Goal: Transaction & Acquisition: Download file/media

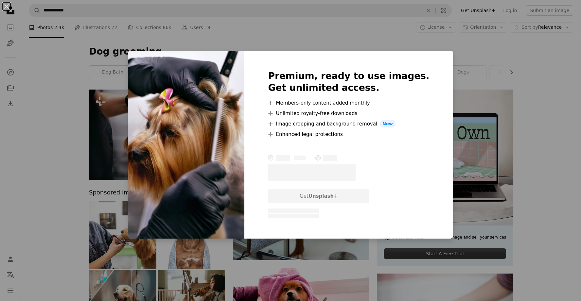
scroll to position [24, 0]
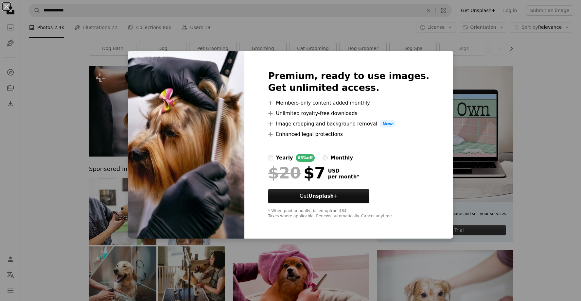
click at [66, 82] on div "An X shape Premium, ready to use images. Get unlimited access. A plus sign Memb…" at bounding box center [290, 150] width 581 height 301
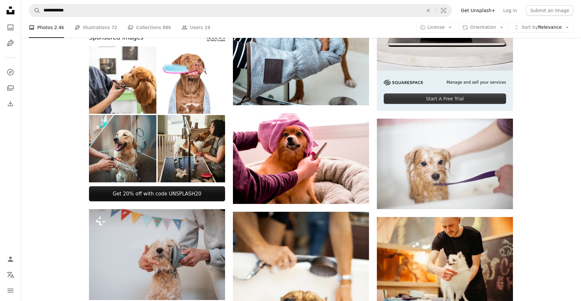
scroll to position [163, 0]
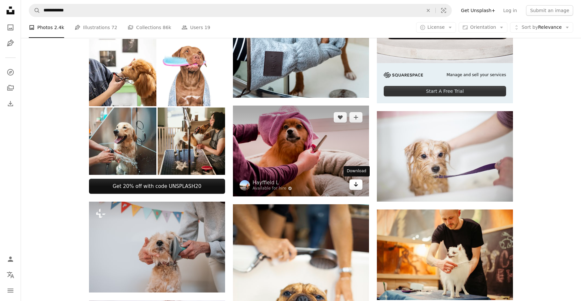
click at [357, 187] on icon "Arrow pointing down" at bounding box center [355, 185] width 5 height 8
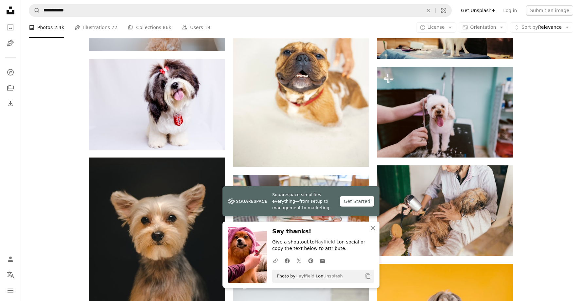
scroll to position [410, 0]
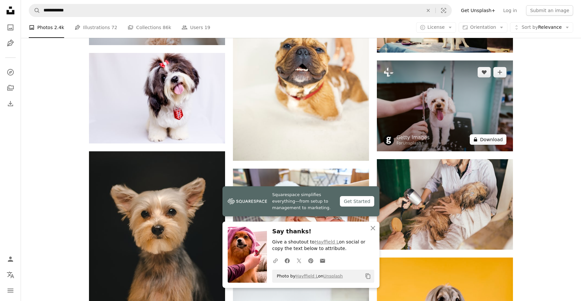
click at [490, 139] on button "A lock Download" at bounding box center [488, 140] width 37 height 10
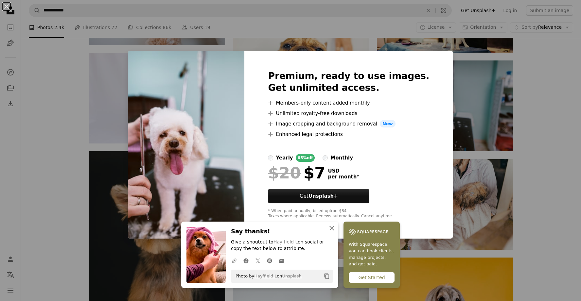
click at [333, 229] on icon "An X shape" at bounding box center [332, 229] width 8 height 8
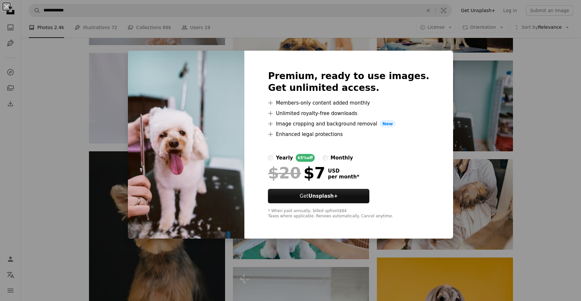
click at [538, 72] on div "An X shape Premium, ready to use images. Get unlimited access. A plus sign Memb…" at bounding box center [290, 150] width 581 height 301
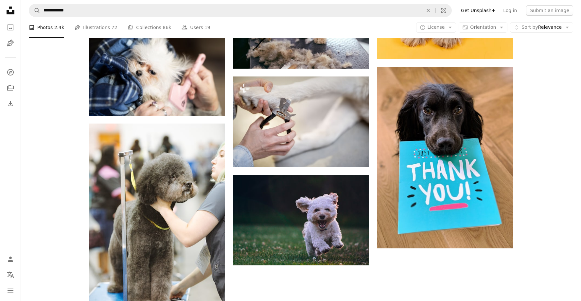
scroll to position [816, 0]
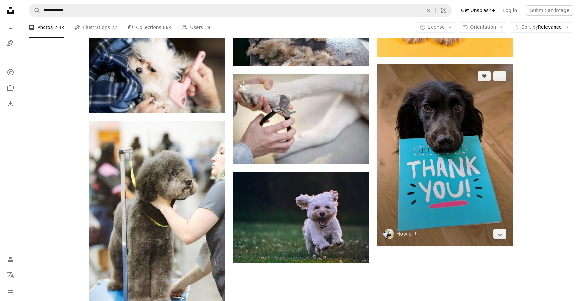
click at [501, 238] on img at bounding box center [445, 155] width 136 height 182
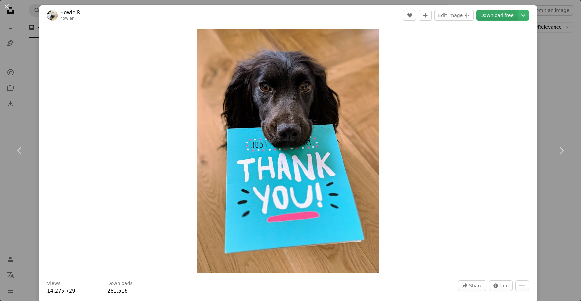
click at [505, 15] on link "Download free" at bounding box center [497, 15] width 41 height 10
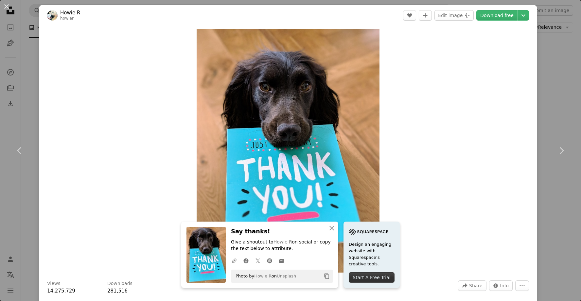
click at [552, 55] on div "An X shape Chevron left Chevron right Howie R howier A heart A plus sign Edit i…" at bounding box center [290, 150] width 581 height 301
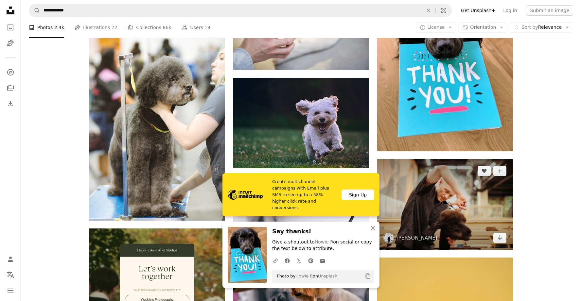
scroll to position [906, 0]
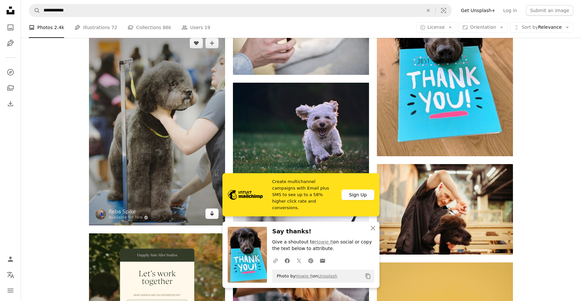
click at [210, 213] on icon "Arrow pointing down" at bounding box center [211, 214] width 5 height 8
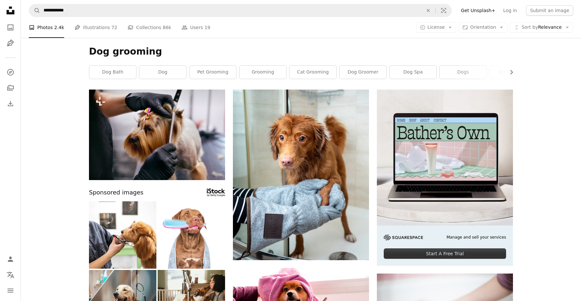
scroll to position [0, 0]
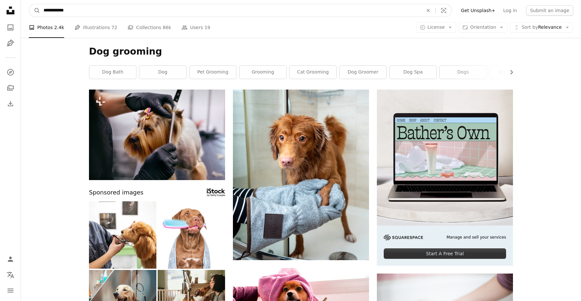
click at [57, 9] on input "**********" at bounding box center [230, 10] width 381 height 12
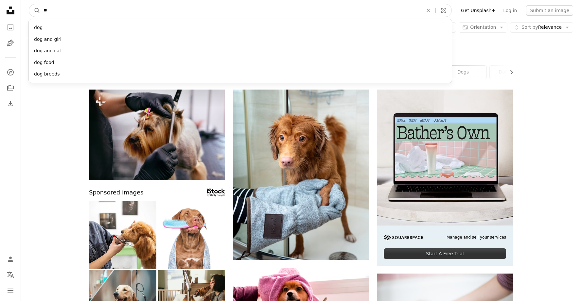
type input "*"
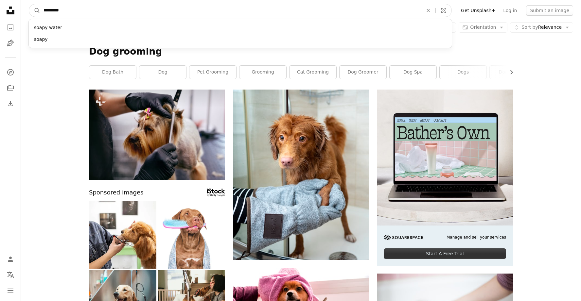
type input "**********"
click at [35, 10] on button "A magnifying glass" at bounding box center [34, 10] width 11 height 12
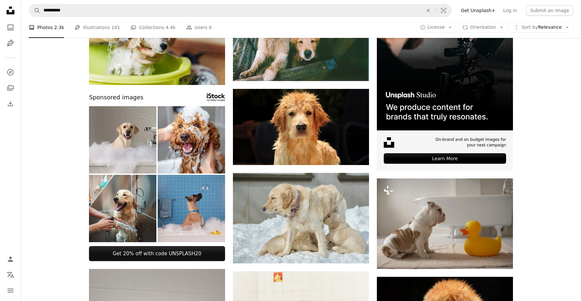
scroll to position [108, 0]
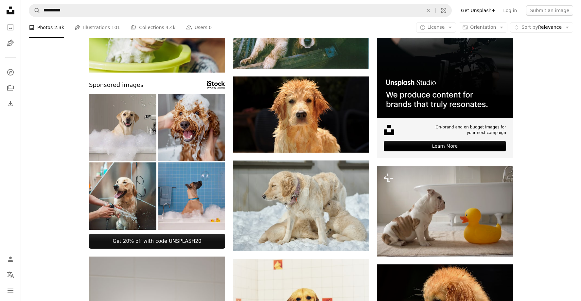
click at [201, 142] on img at bounding box center [191, 127] width 67 height 67
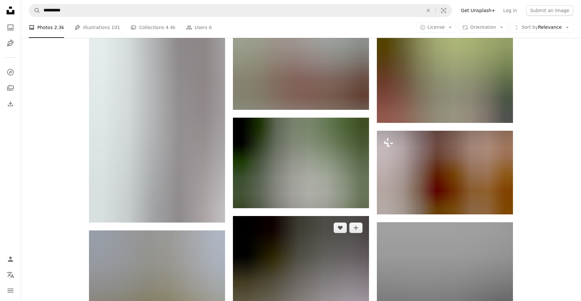
scroll to position [659, 0]
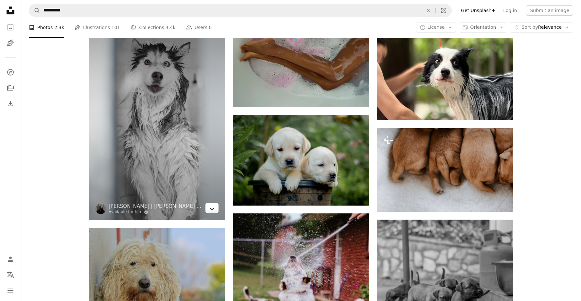
click at [212, 210] on icon "Arrow pointing down" at bounding box center [211, 208] width 5 height 8
